Goal: Obtain resource: Download file/media

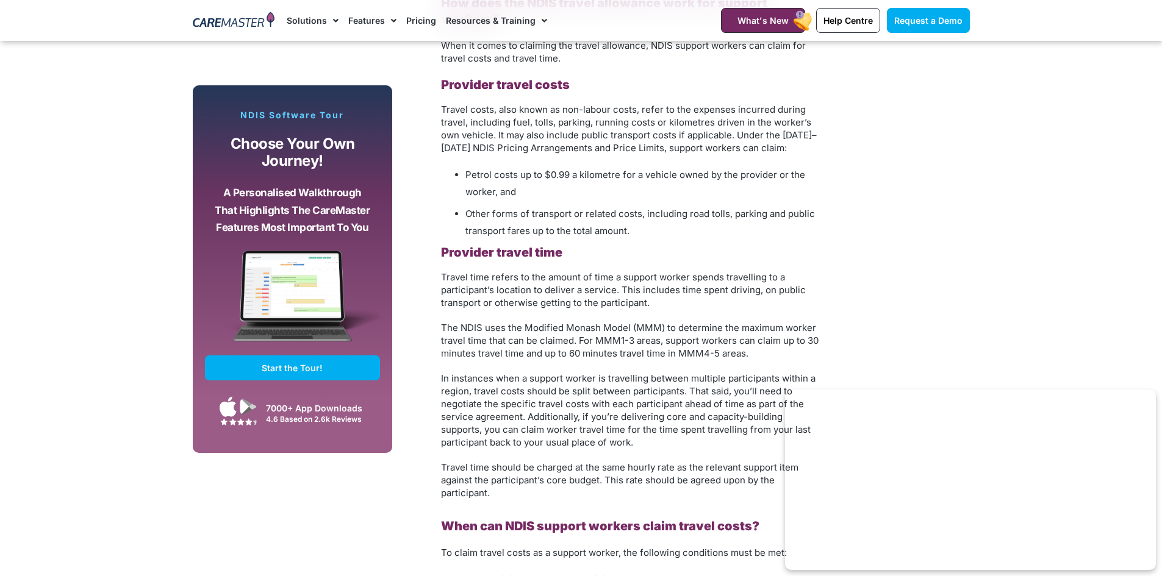
scroll to position [1098, 0]
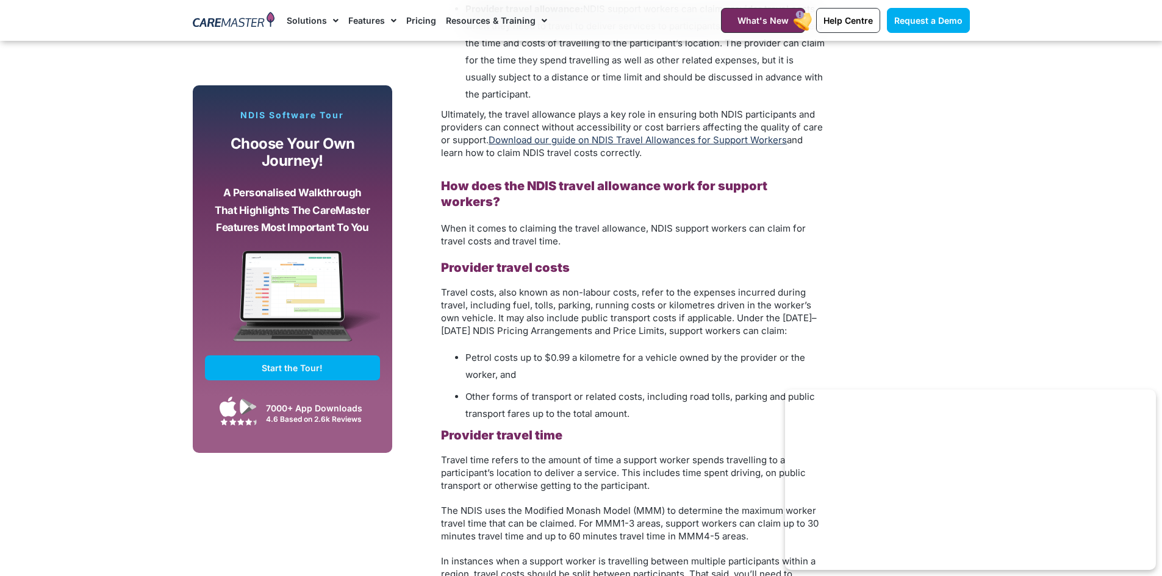
click at [638, 144] on link "Download our guide on NDIS Travel Allowances for Support Workers" at bounding box center [638, 140] width 298 height 12
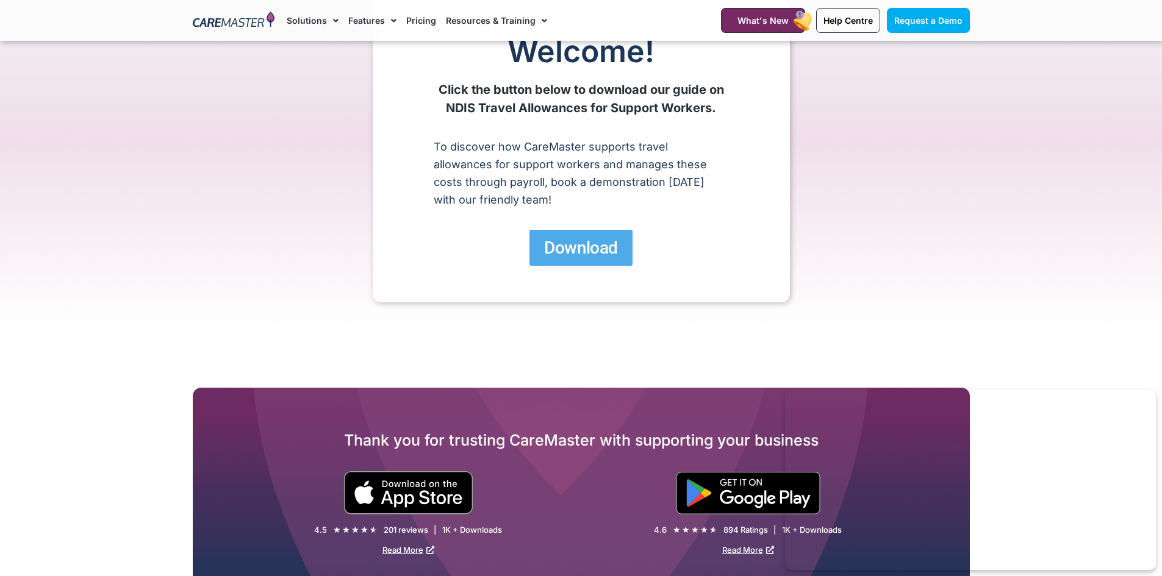
scroll to position [61, 0]
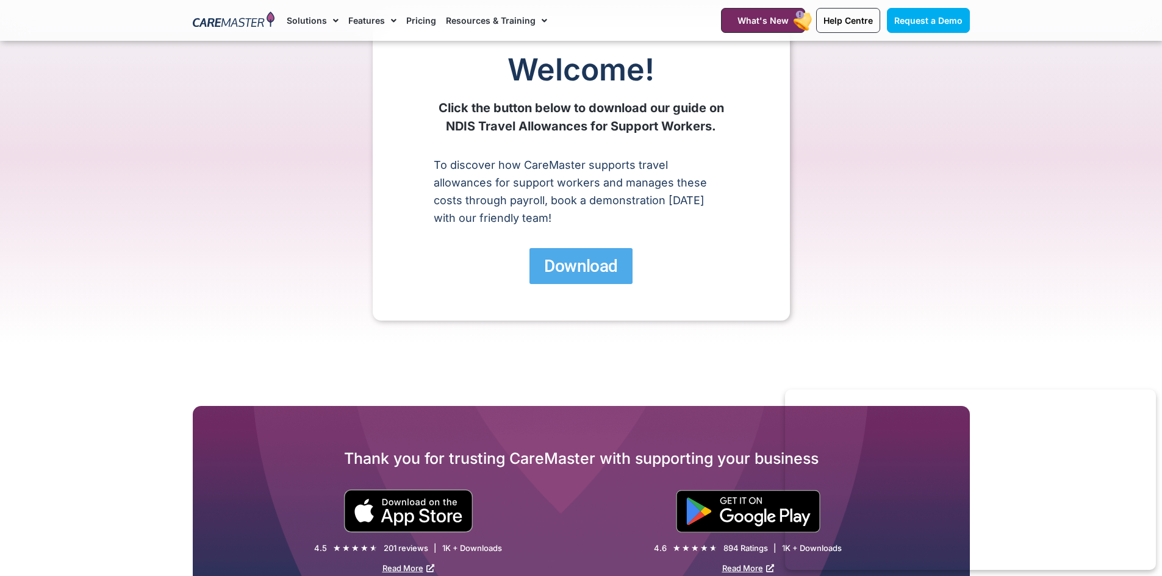
click at [574, 266] on span "Download" at bounding box center [580, 266] width 73 height 21
